Goal: Task Accomplishment & Management: Manage account settings

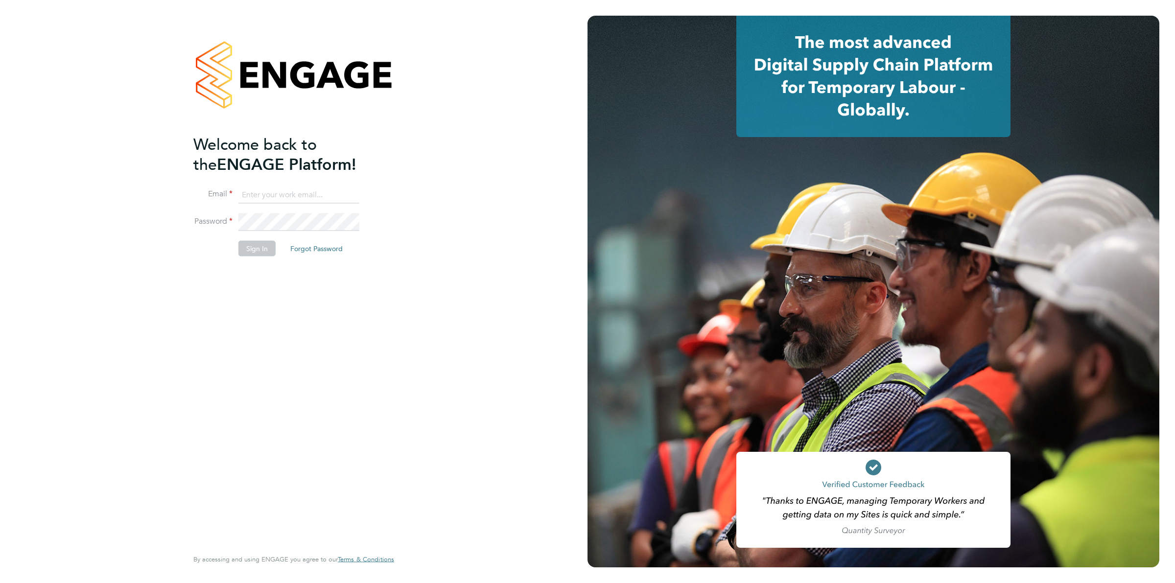
type input "ollie.dart@novaeducation.net"
click at [255, 250] on button "Sign In" at bounding box center [256, 249] width 37 height 16
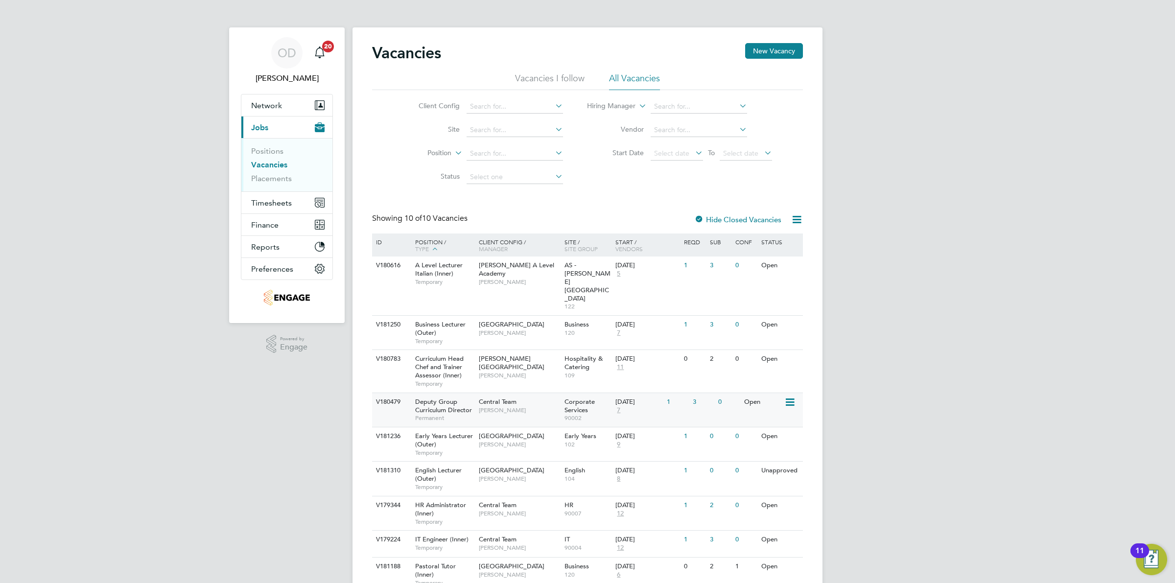
scroll to position [46, 0]
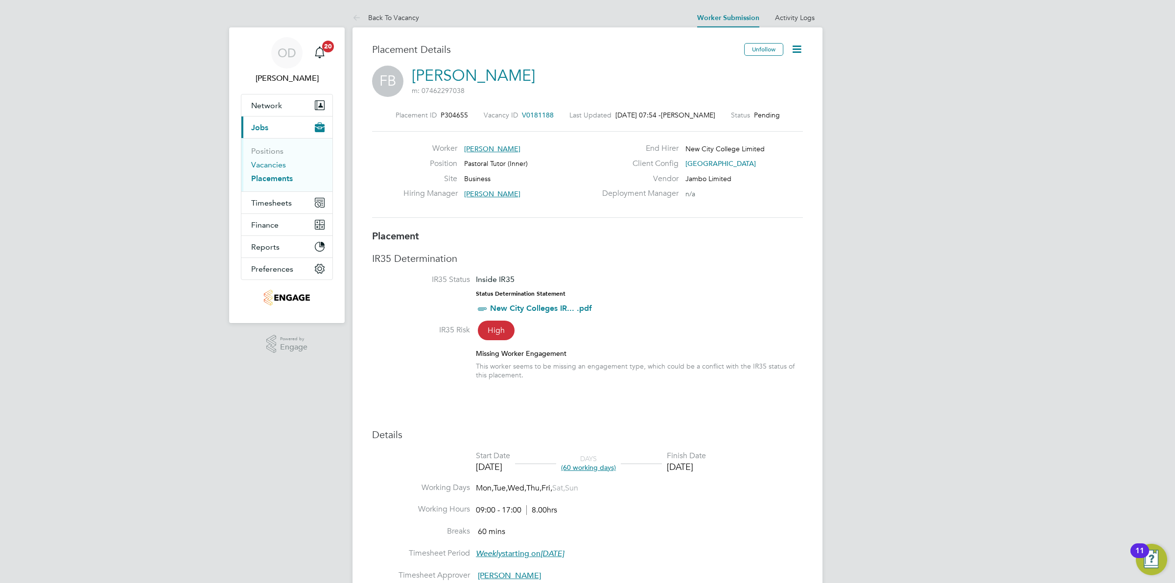
click at [268, 164] on link "Vacancies" at bounding box center [268, 164] width 35 height 9
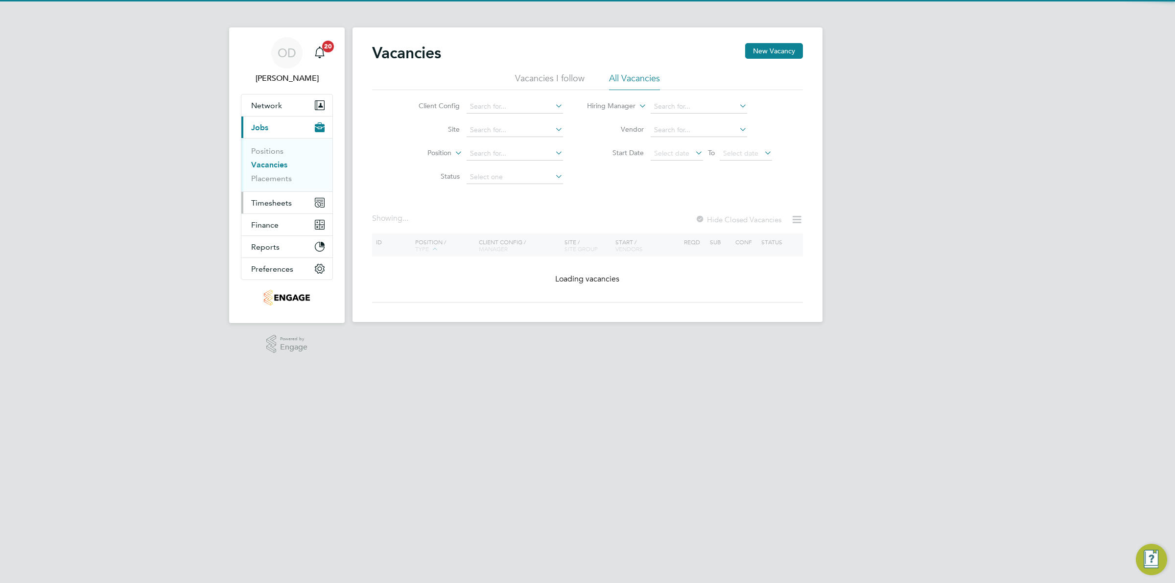
click at [282, 202] on span "Timesheets" at bounding box center [271, 202] width 41 height 9
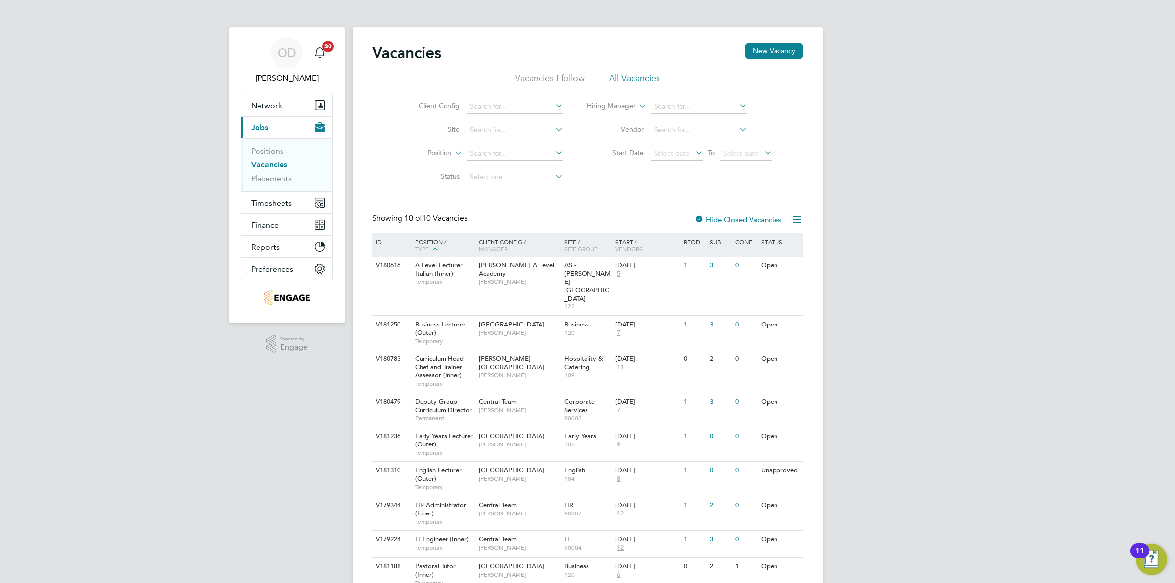
click at [541, 74] on li "Vacancies I follow" at bounding box center [550, 81] width 70 height 18
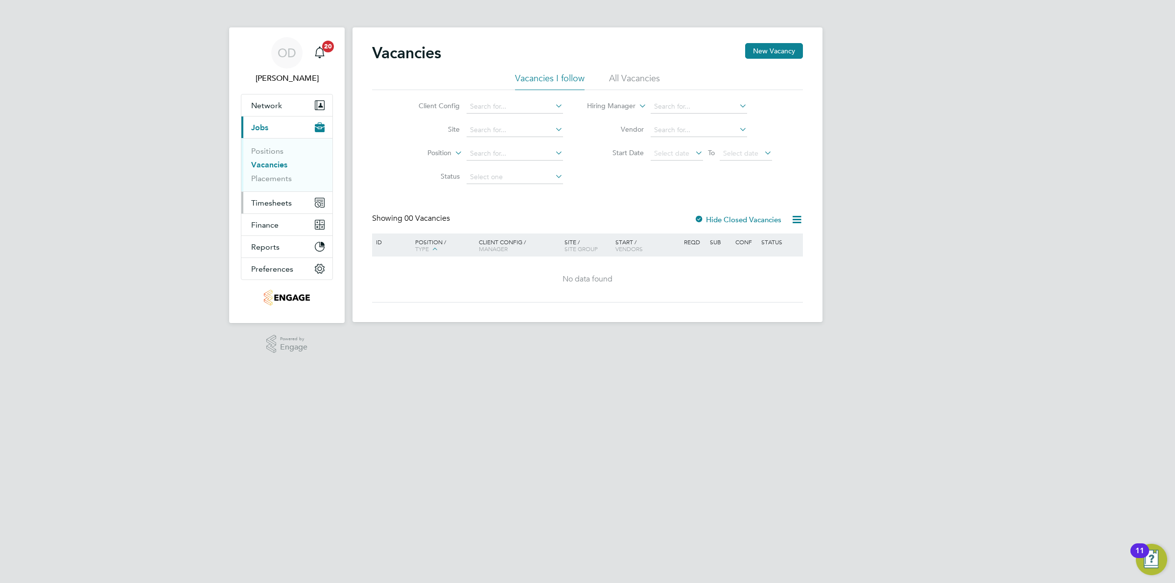
click at [280, 203] on span "Timesheets" at bounding box center [271, 202] width 41 height 9
click at [272, 175] on link "Timesheets" at bounding box center [271, 172] width 41 height 9
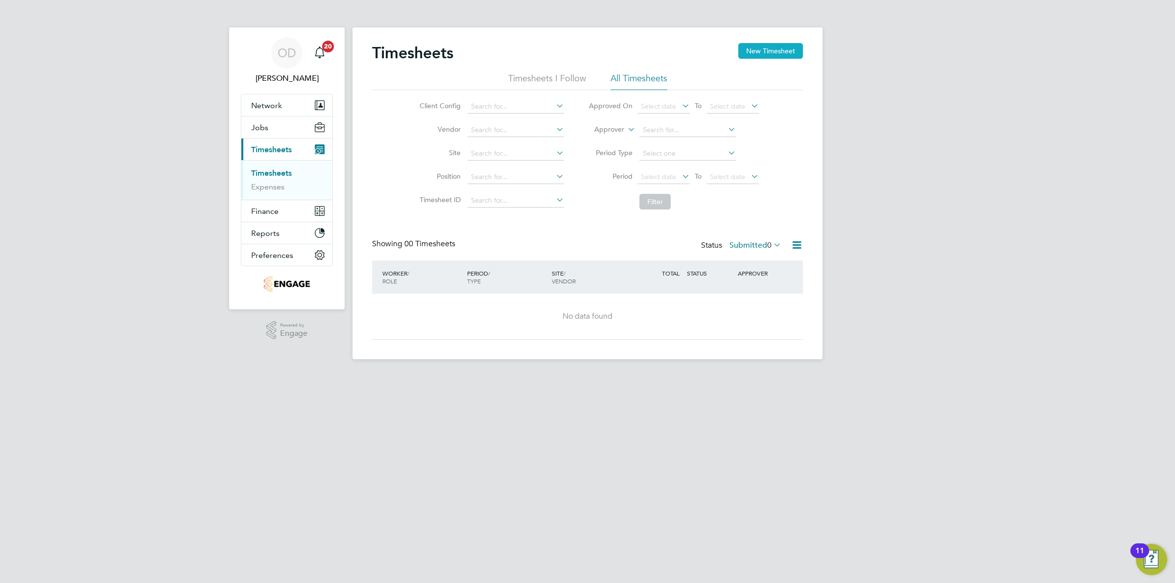
click at [760, 48] on button "New Timesheet" at bounding box center [770, 51] width 65 height 16
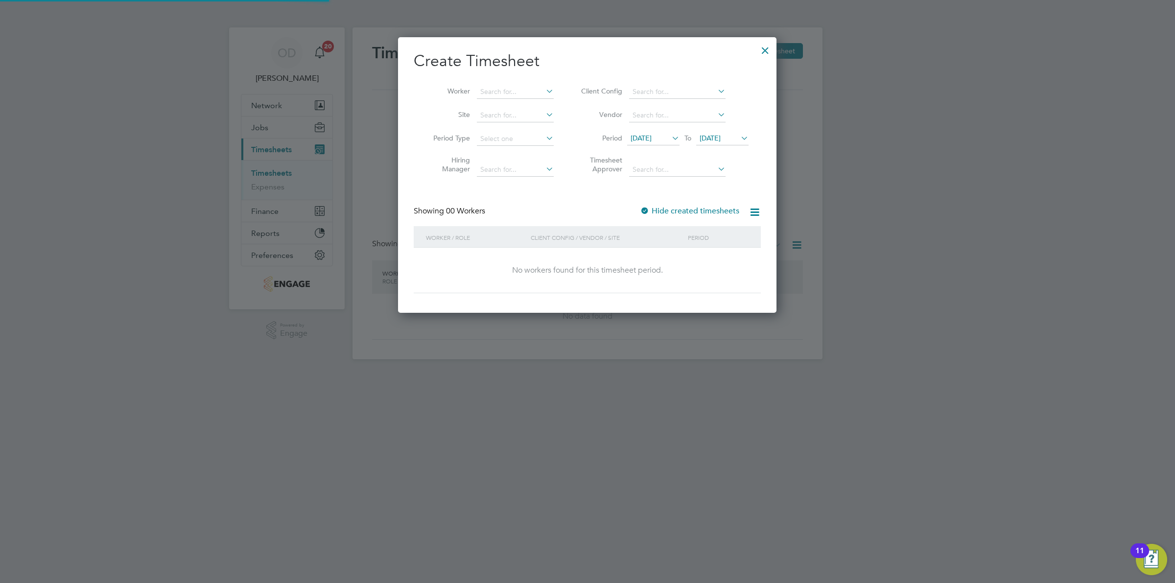
scroll to position [4, 4]
click at [652, 140] on span "12 Sep 2025" at bounding box center [640, 138] width 21 height 9
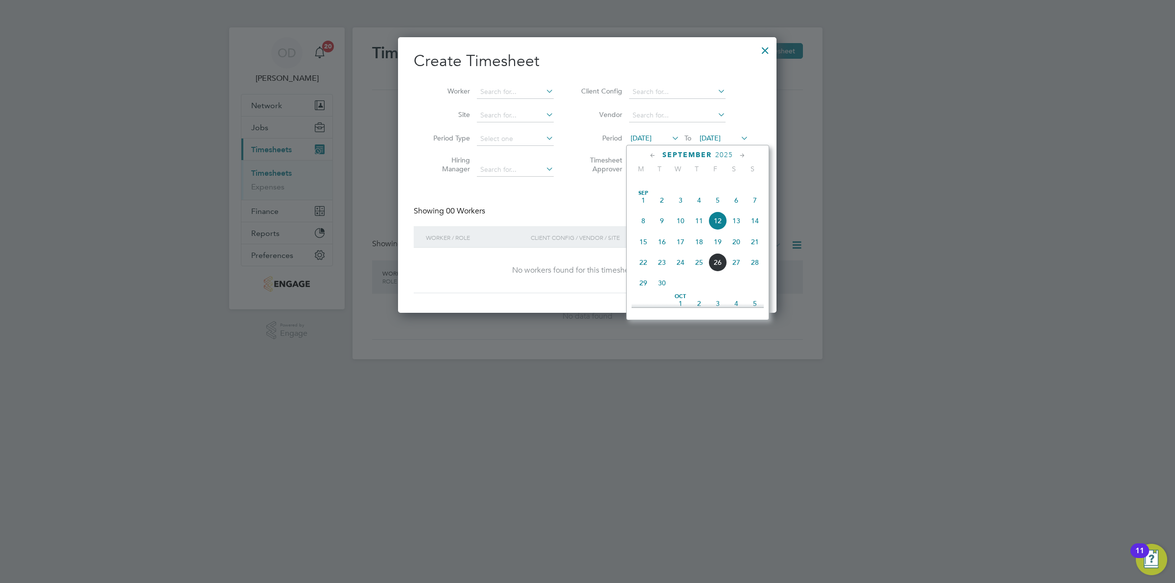
click at [646, 270] on span "22" at bounding box center [643, 262] width 19 height 19
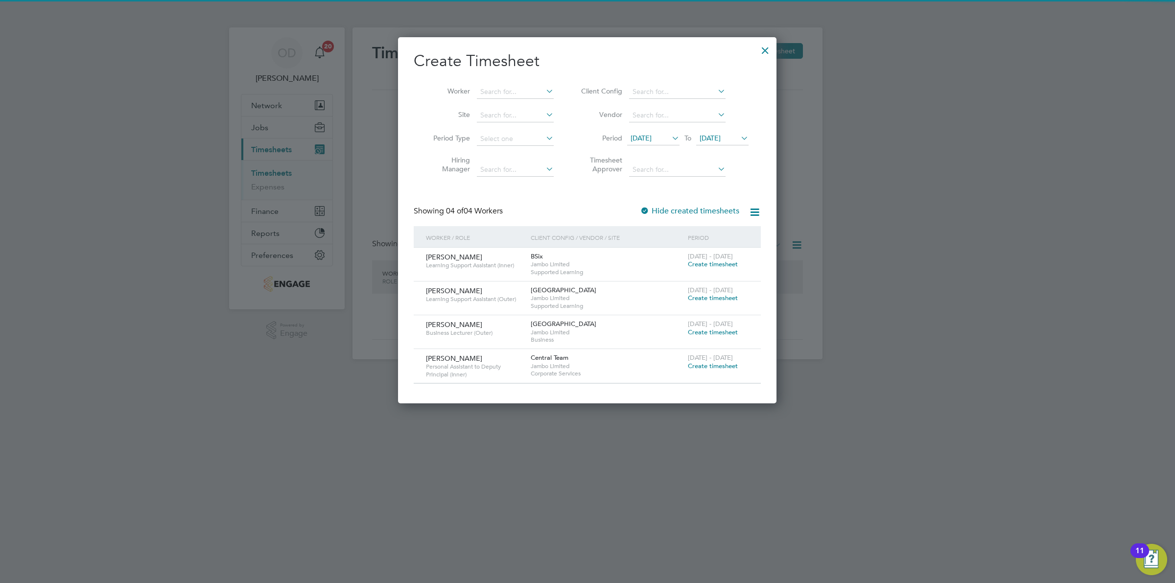
click at [721, 140] on span "[DATE]" at bounding box center [709, 138] width 21 height 9
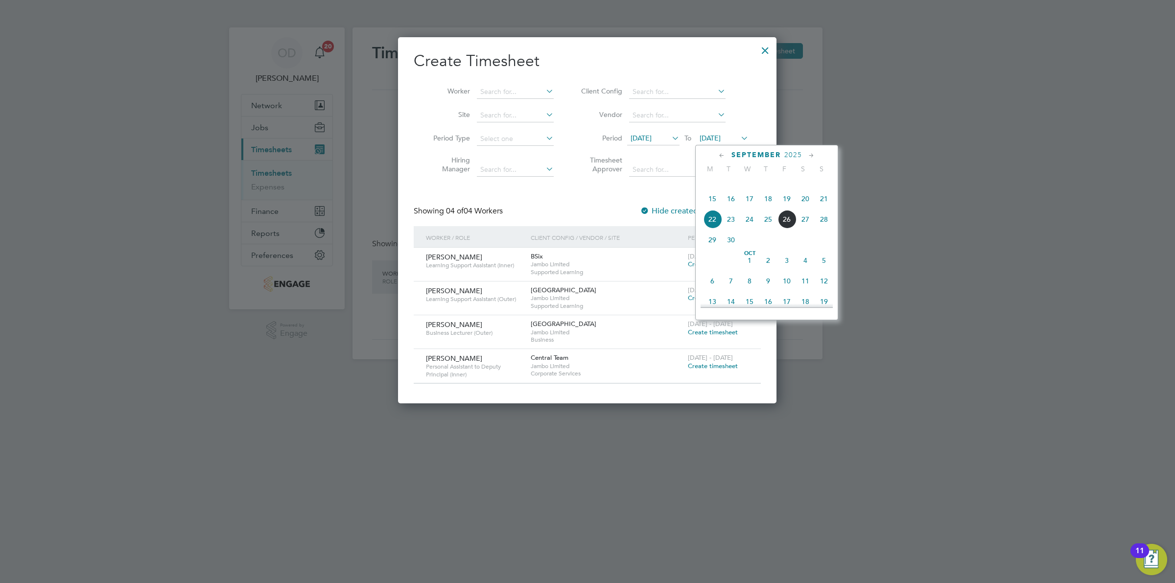
click at [787, 229] on span "26" at bounding box center [786, 219] width 19 height 19
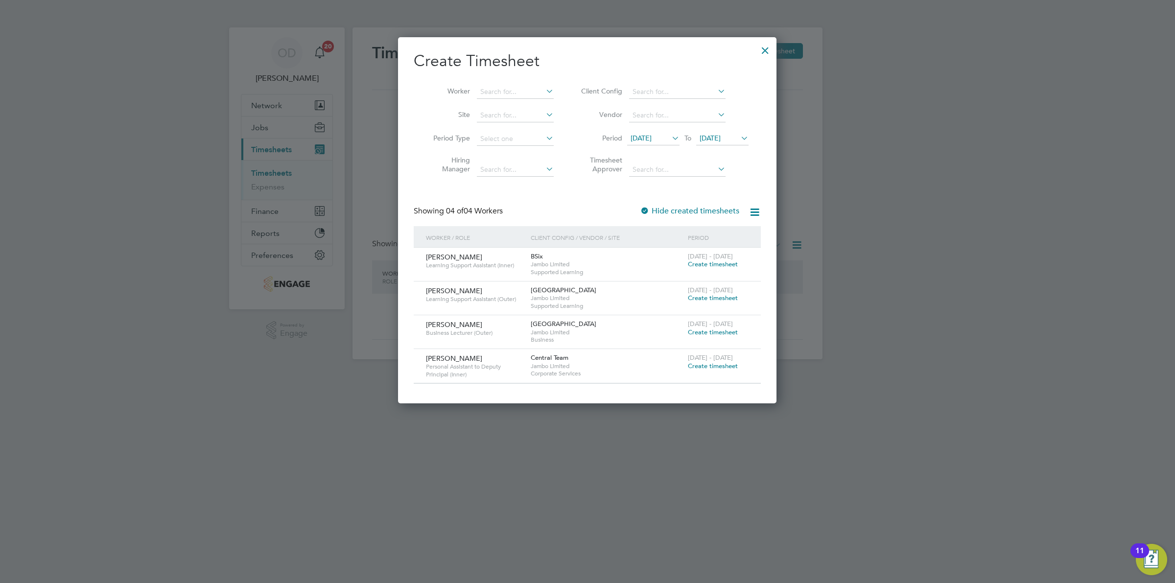
click at [709, 330] on span "Create timesheet" at bounding box center [713, 332] width 50 height 8
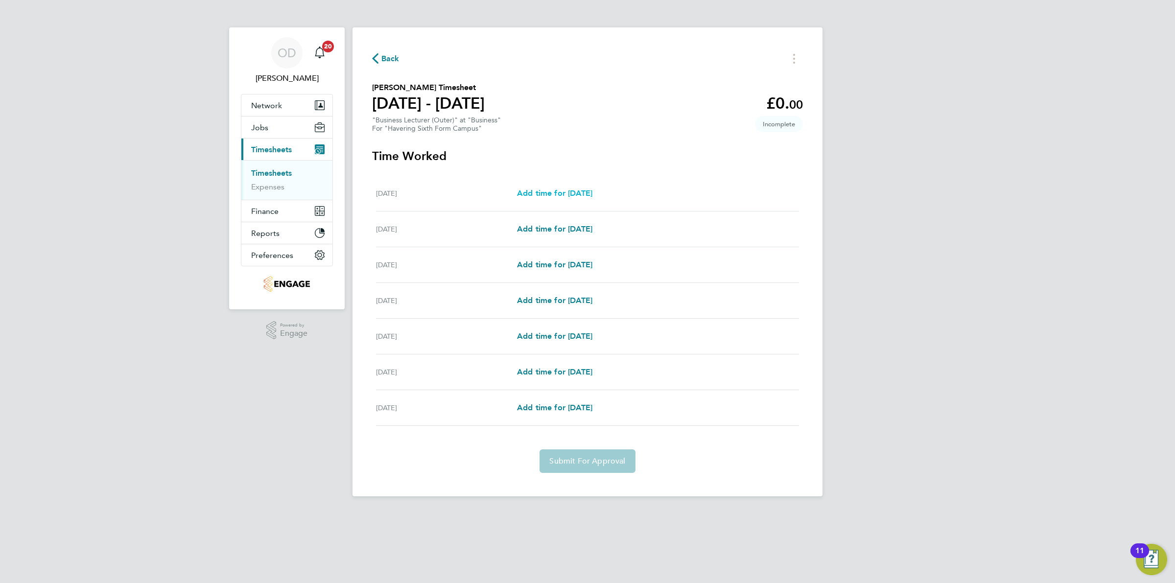
click at [592, 196] on span "Add time for Mon 22 Sep" at bounding box center [554, 192] width 75 height 9
select select "60"
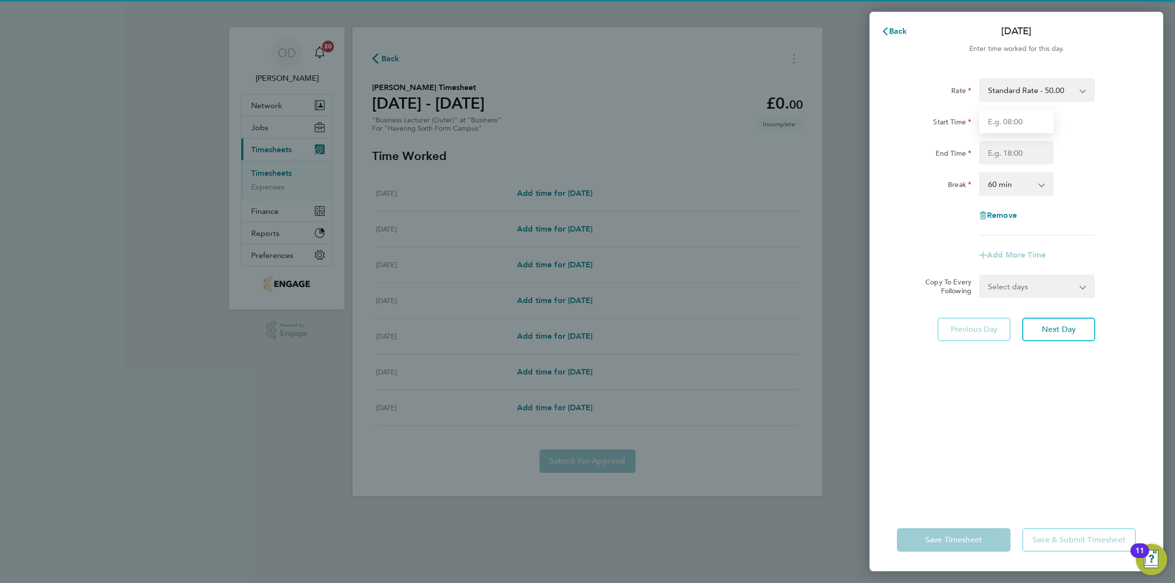
click at [1004, 119] on input "Start Time" at bounding box center [1016, 121] width 74 height 23
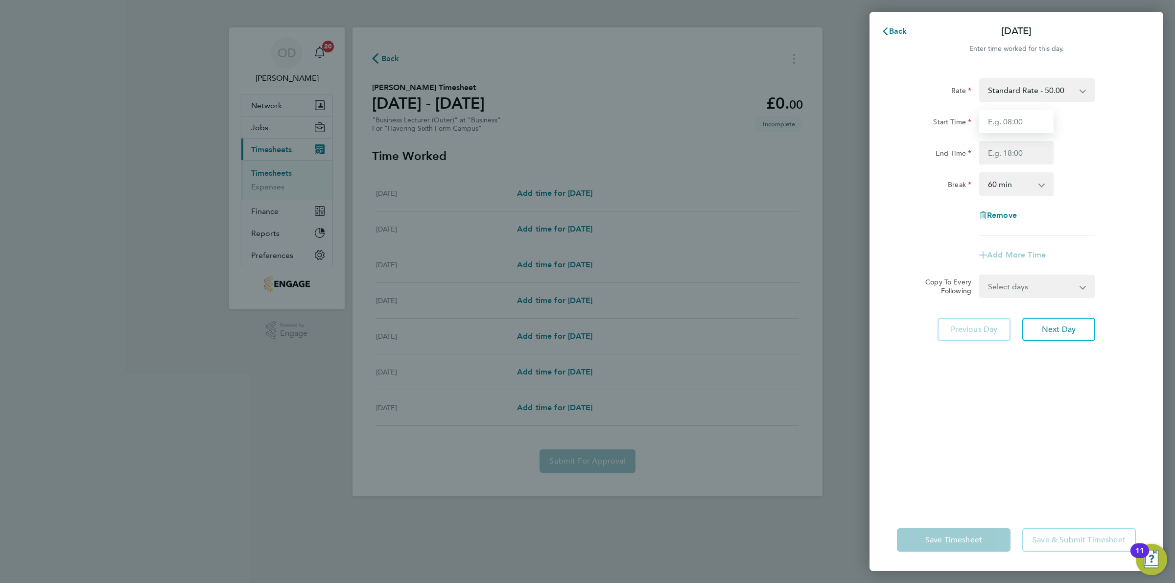
type input "09:00"
click at [1023, 153] on input "End Time" at bounding box center [1016, 152] width 74 height 23
type input "17:00"
click at [1096, 199] on div "Rate Standard Rate - 50.00 Start Time 09:00 End Time 17:00 Break 0 min 15 min 3…" at bounding box center [1016, 156] width 239 height 157
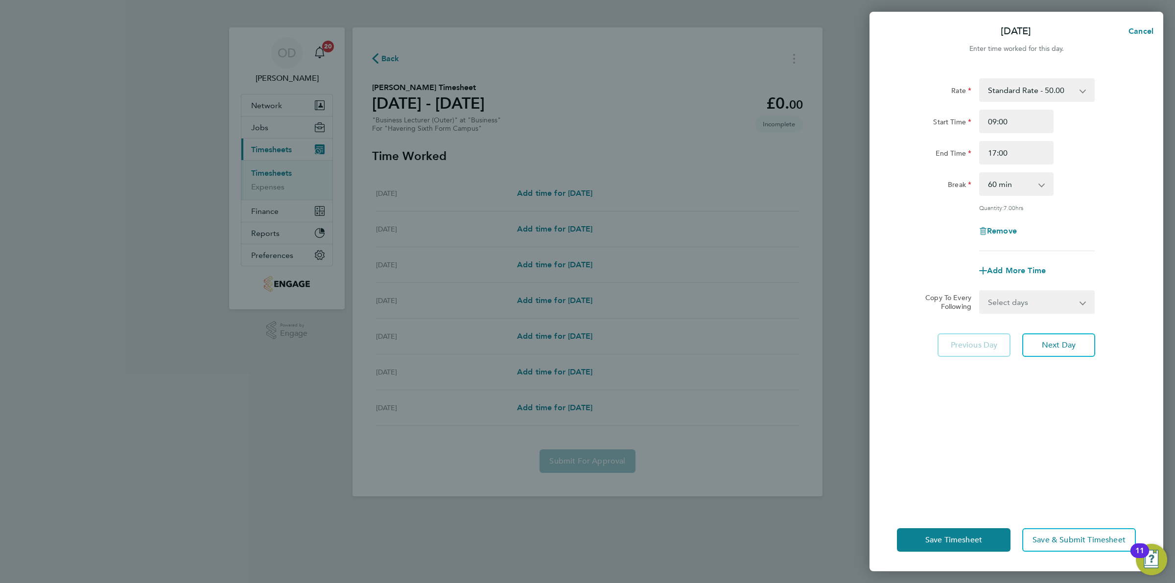
drag, startPoint x: 1050, startPoint y: 299, endPoint x: 1049, endPoint y: 304, distance: 5.5
click at [1050, 299] on select "Select days Day Weekday (Mon-Fri) Weekend (Sat-Sun) Tuesday Wednesday Thursday …" at bounding box center [1031, 302] width 103 height 22
select select "WEEKDAY"
click at [980, 291] on select "Select days Day Weekday (Mon-Fri) Weekend (Sat-Sun) Tuesday Wednesday Thursday …" at bounding box center [1031, 302] width 103 height 22
select select "2025-09-28"
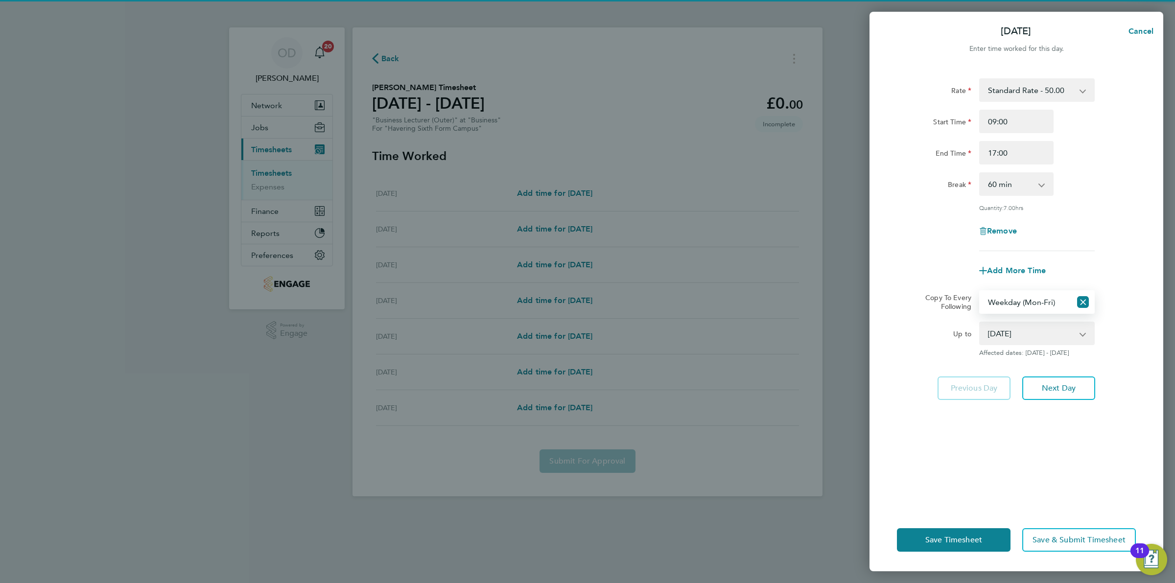
click at [1102, 476] on div "Rate Standard Rate - 50.00 Start Time 09:00 End Time 17:00 Break 0 min 15 min 3…" at bounding box center [1016, 288] width 294 height 442
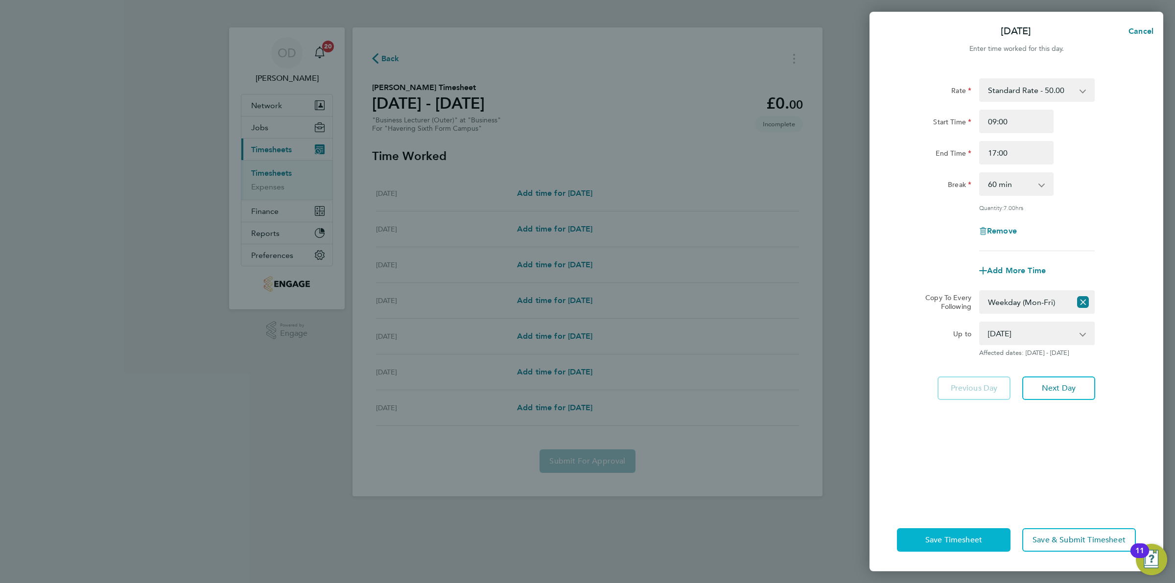
click at [990, 537] on button "Save Timesheet" at bounding box center [954, 539] width 114 height 23
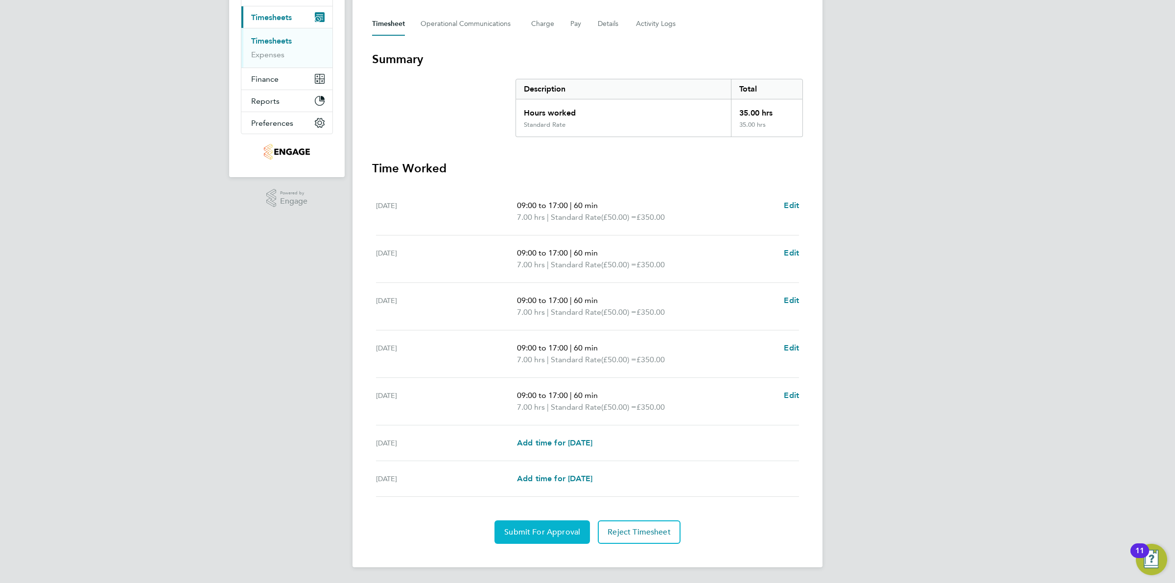
click at [546, 531] on span "Submit For Approval" at bounding box center [542, 532] width 76 height 10
